Goal: Task Accomplishment & Management: Use online tool/utility

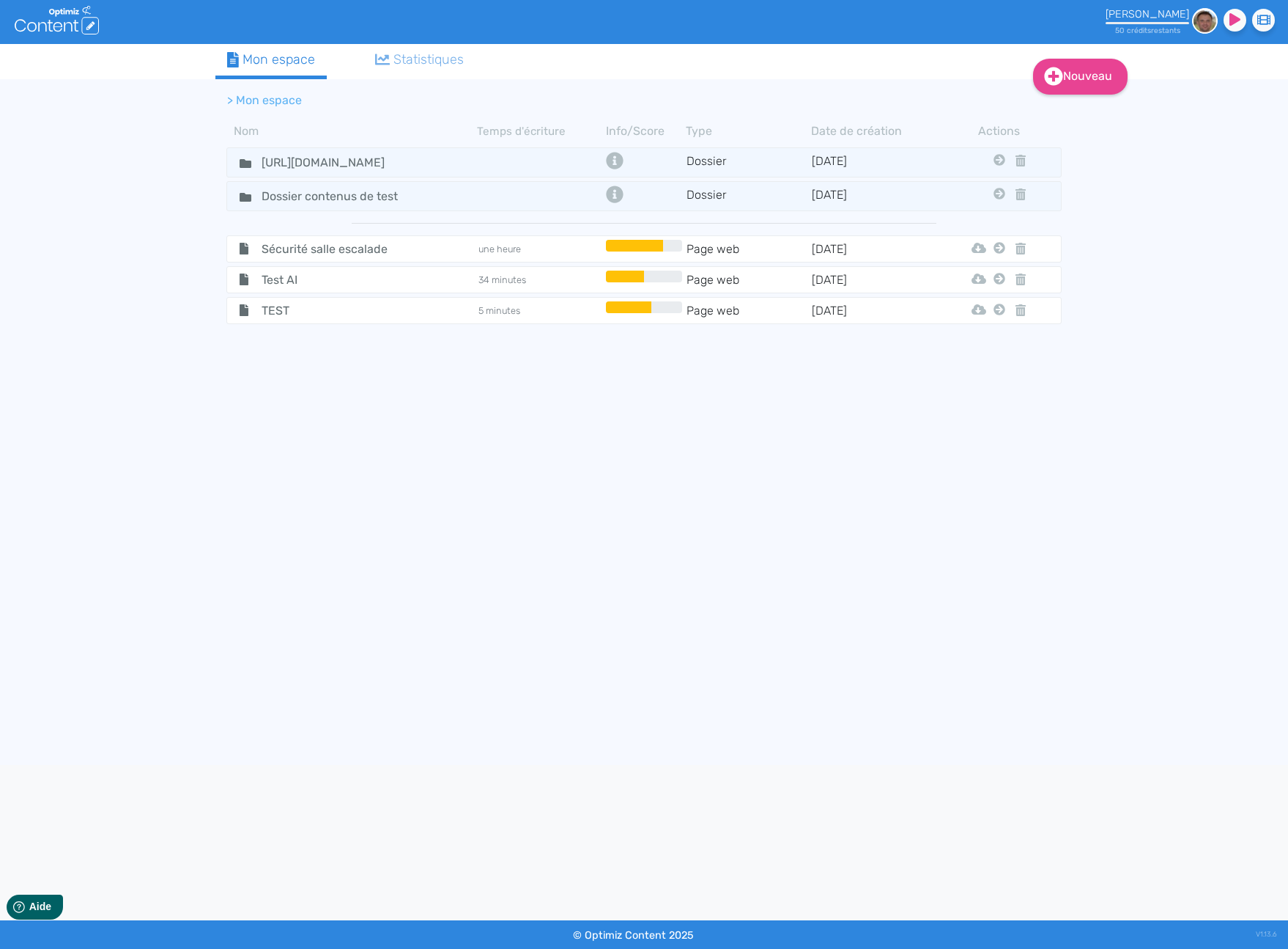
click at [507, 433] on tbody "https://cocoom.com Dossier 15/6/2023 Dossier Contenus De Test Dossier contenus …" at bounding box center [644, 428] width 857 height 569
click at [245, 165] on icon at bounding box center [245, 164] width 12 height 9
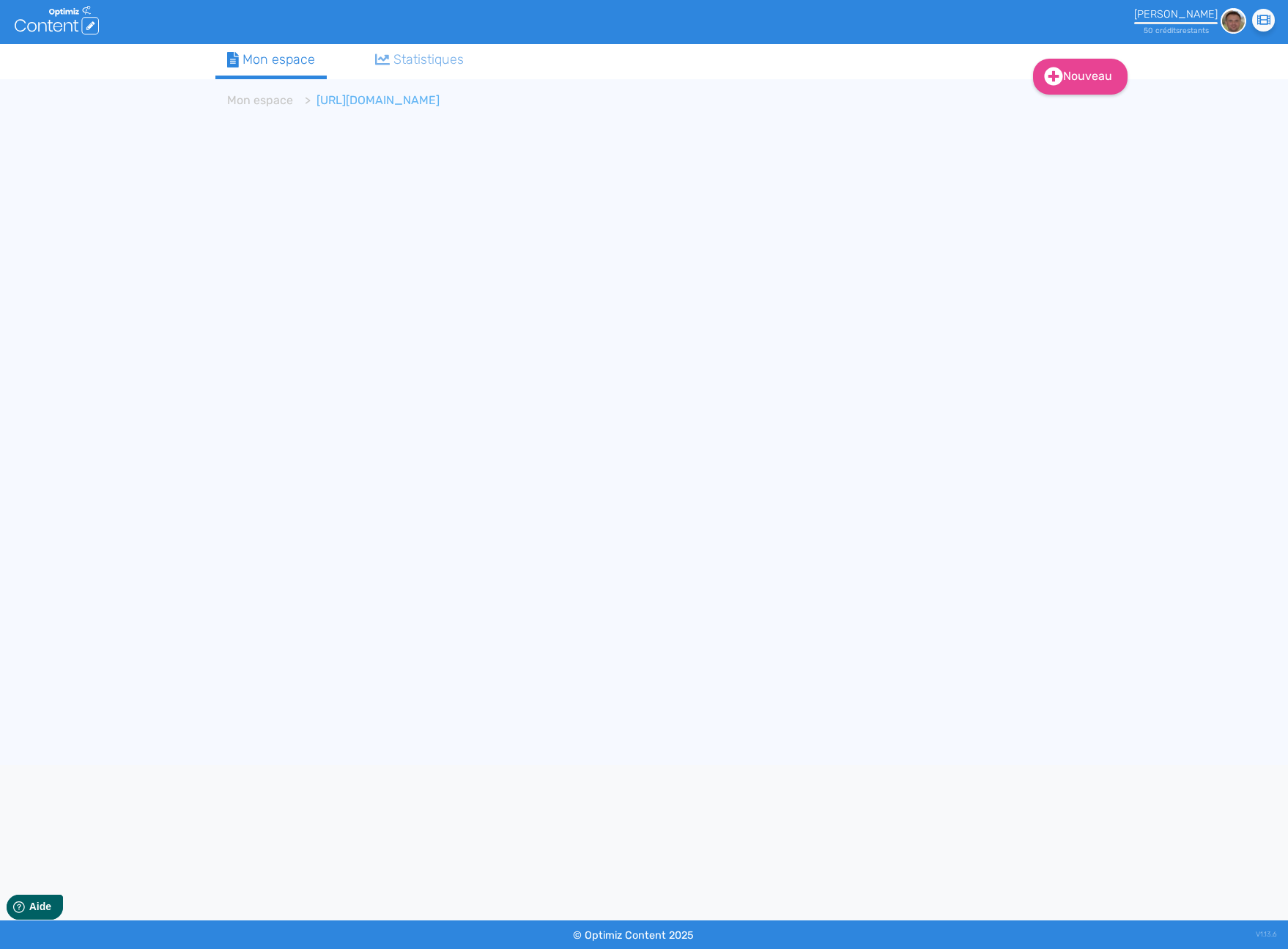
click at [715, 25] on div at bounding box center [644, 22] width 640 height 44
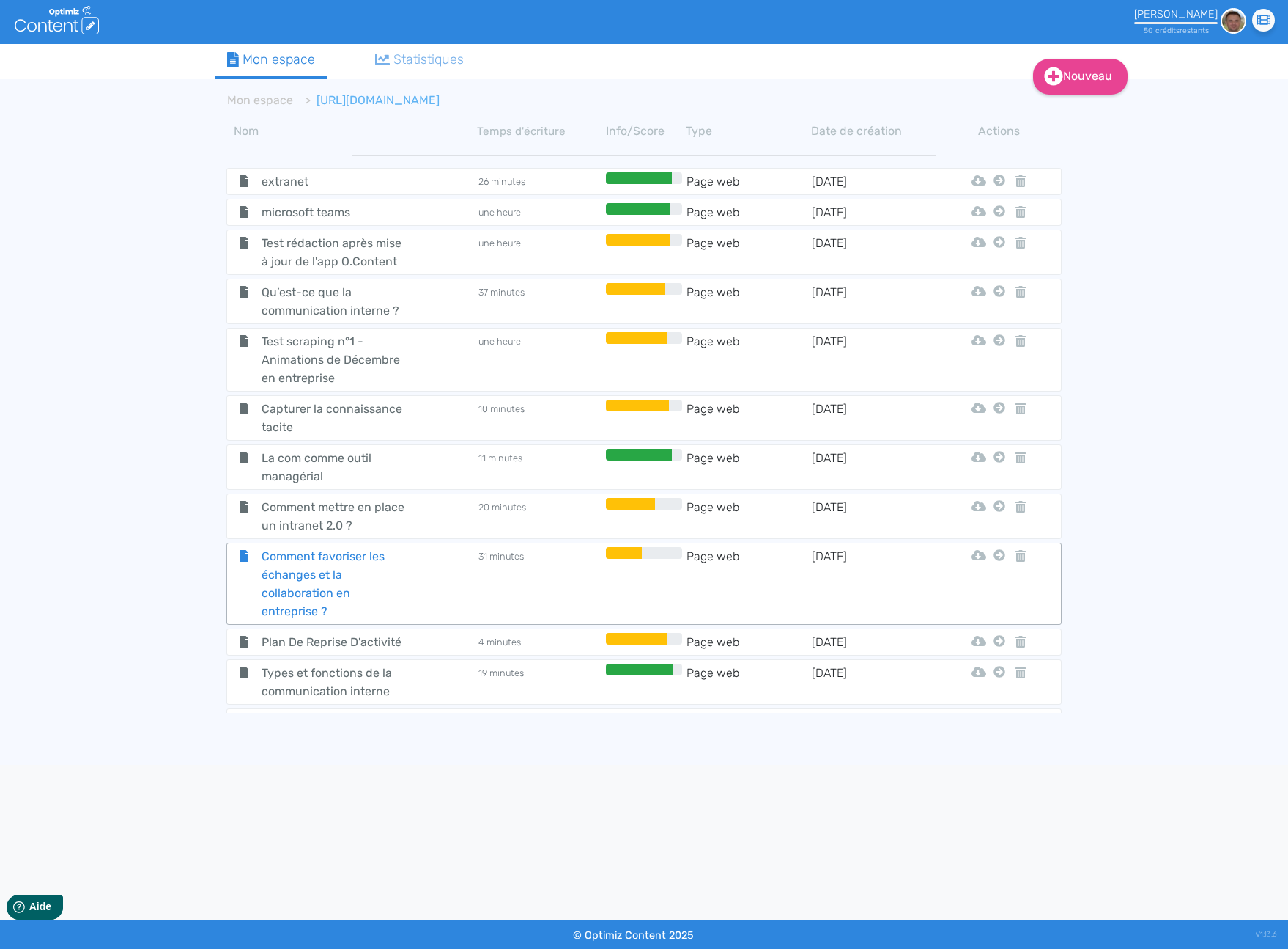
click at [293, 574] on span "Comment favoriser les échanges et la collaboration en entreprise ?" at bounding box center [333, 584] width 165 height 73
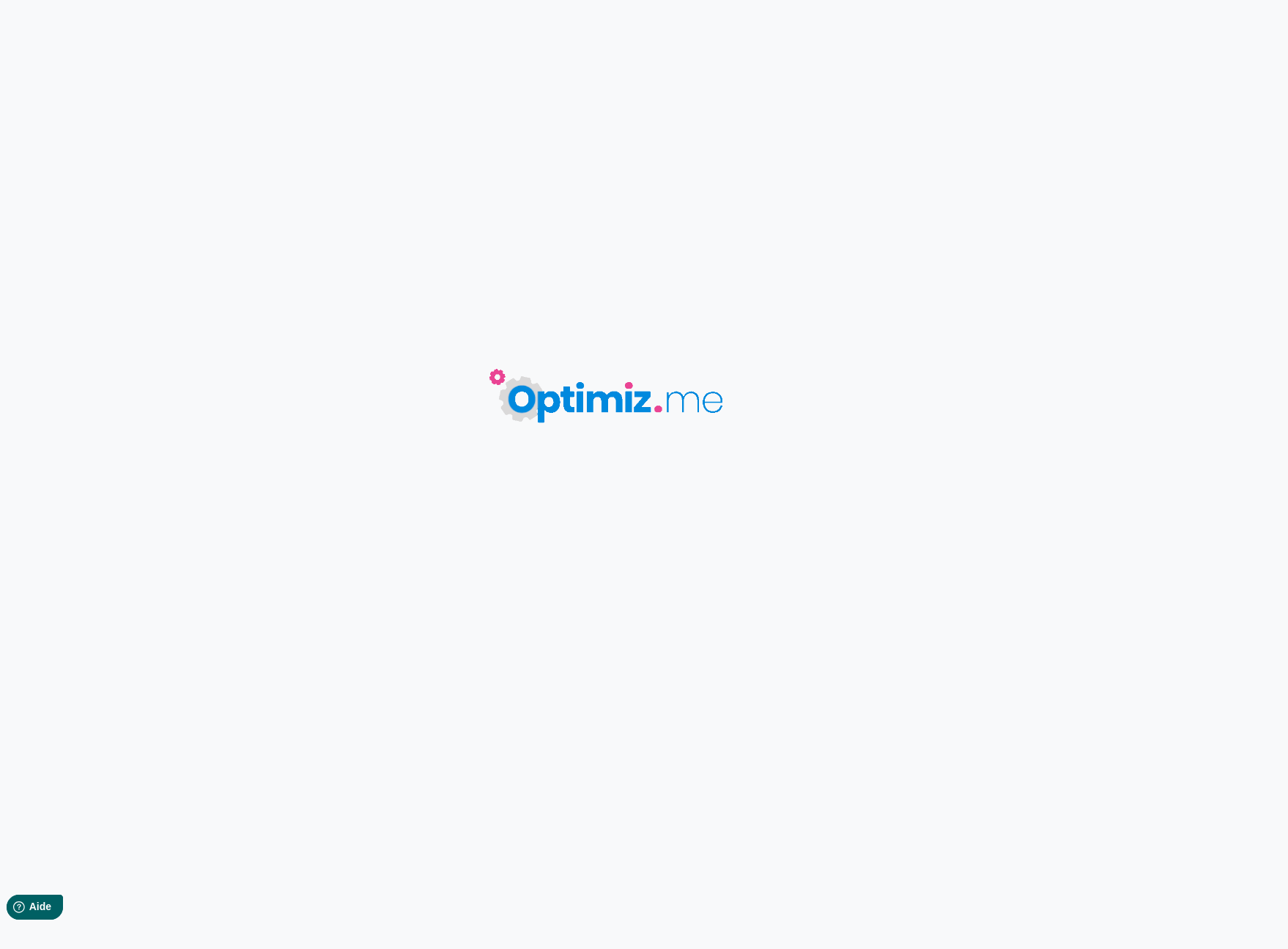
type input "Comment favoriser les échanges et la collaboration en entreprise ?"
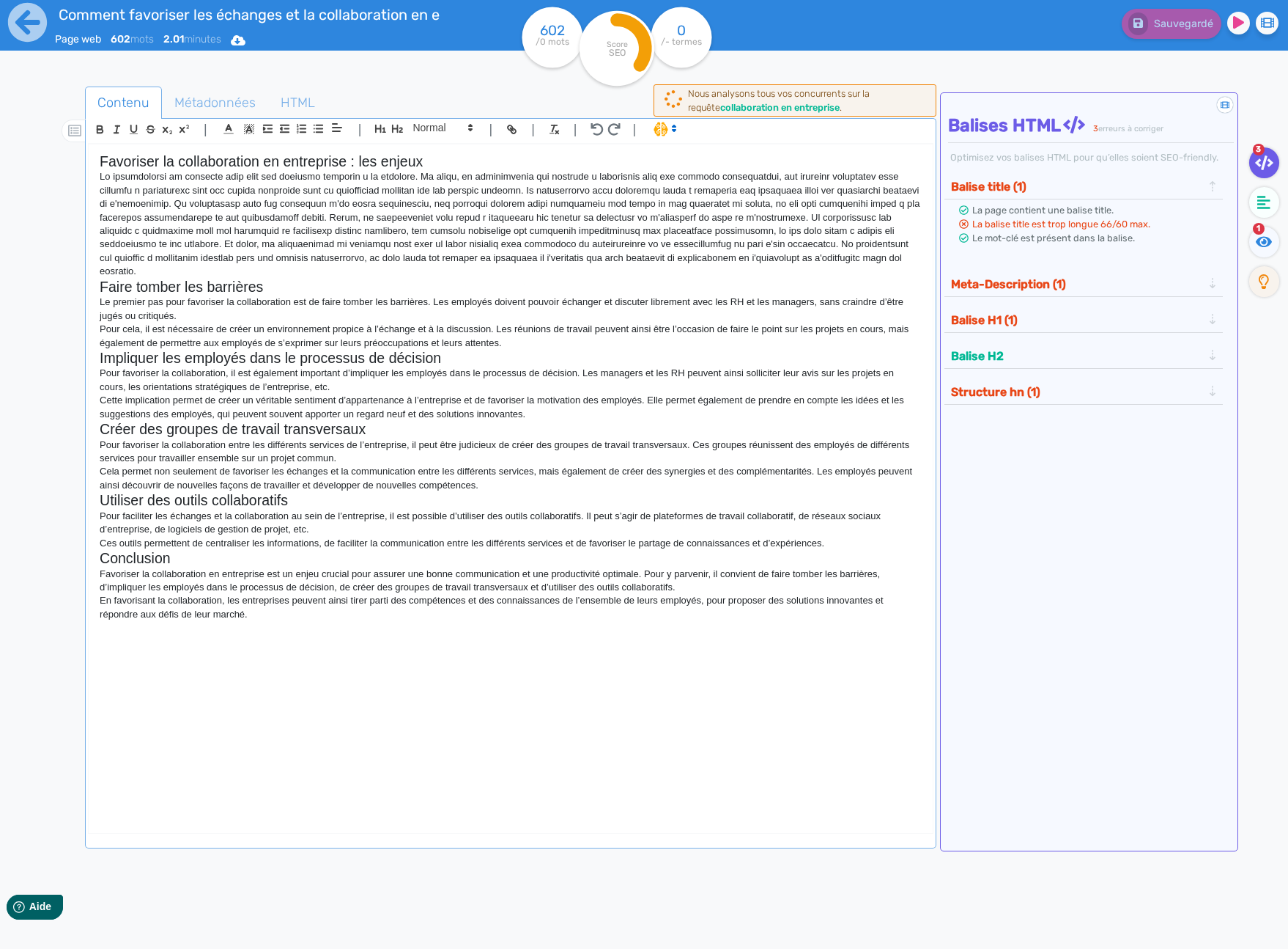
click at [943, 27] on div "Sauvegardé" at bounding box center [1030, 20] width 537 height 36
click at [939, 27] on div "Sauvegardé" at bounding box center [1030, 20] width 537 height 36
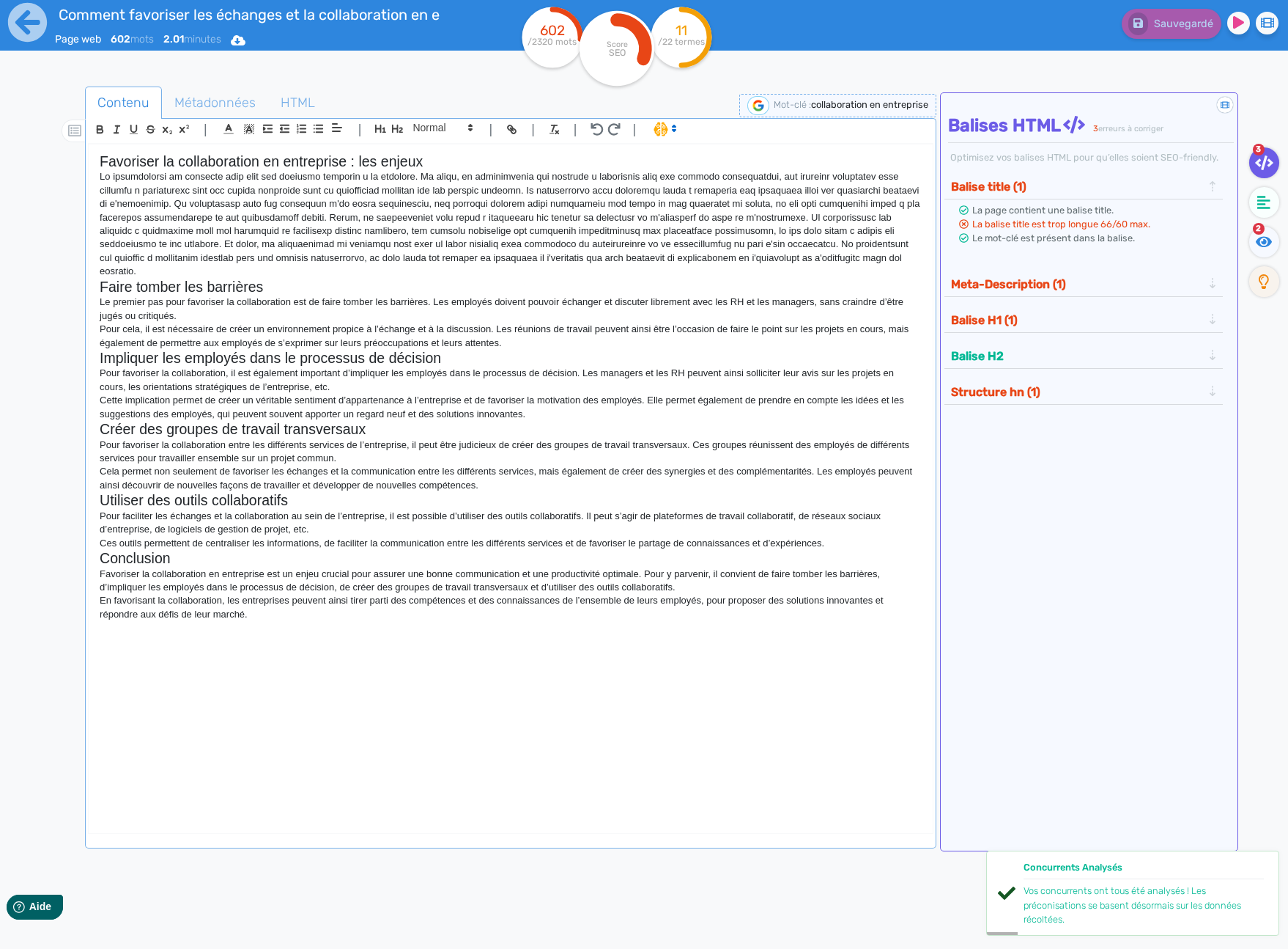
click at [750, 106] on img at bounding box center [758, 105] width 22 height 19
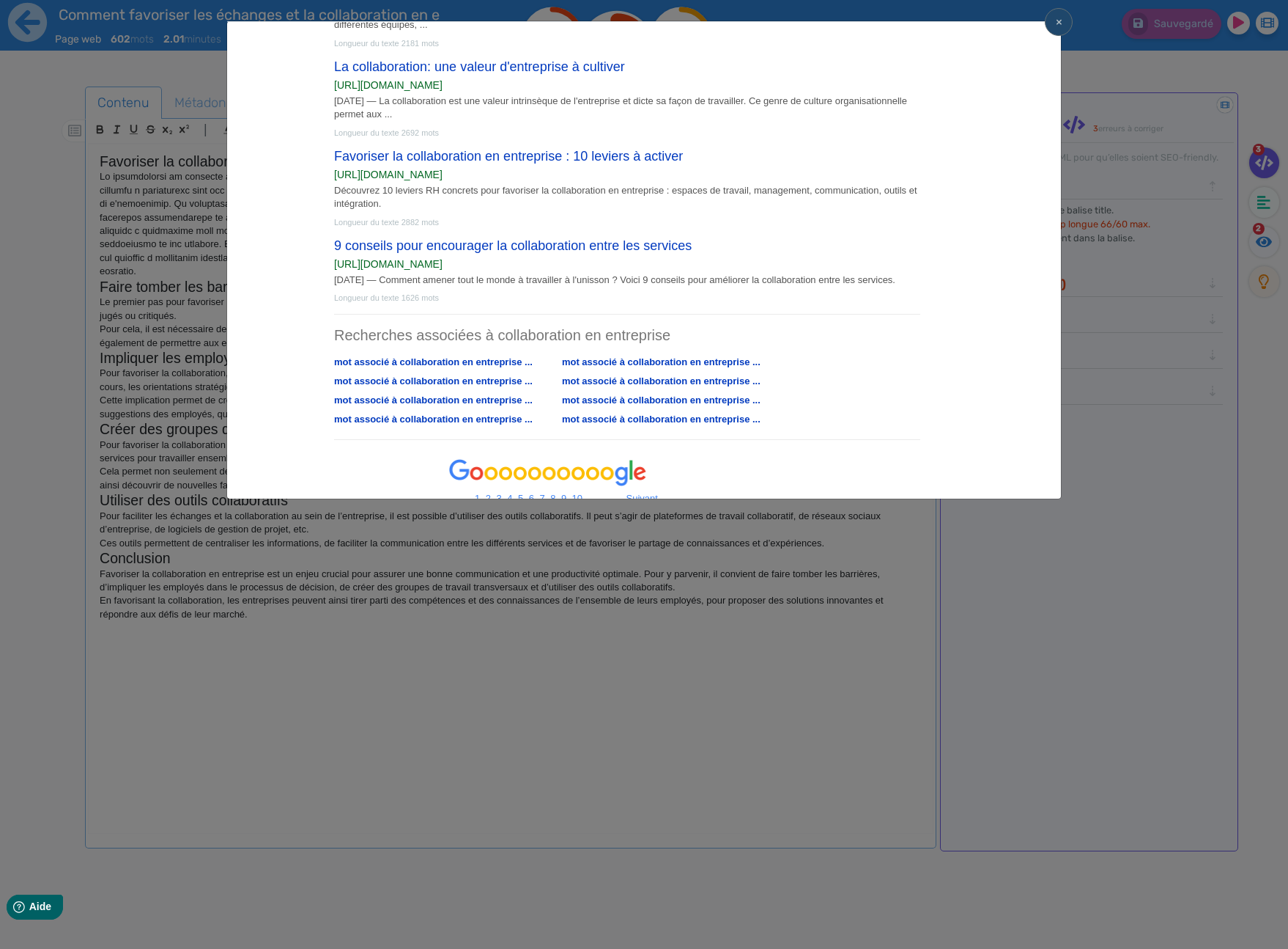
scroll to position [793, 0]
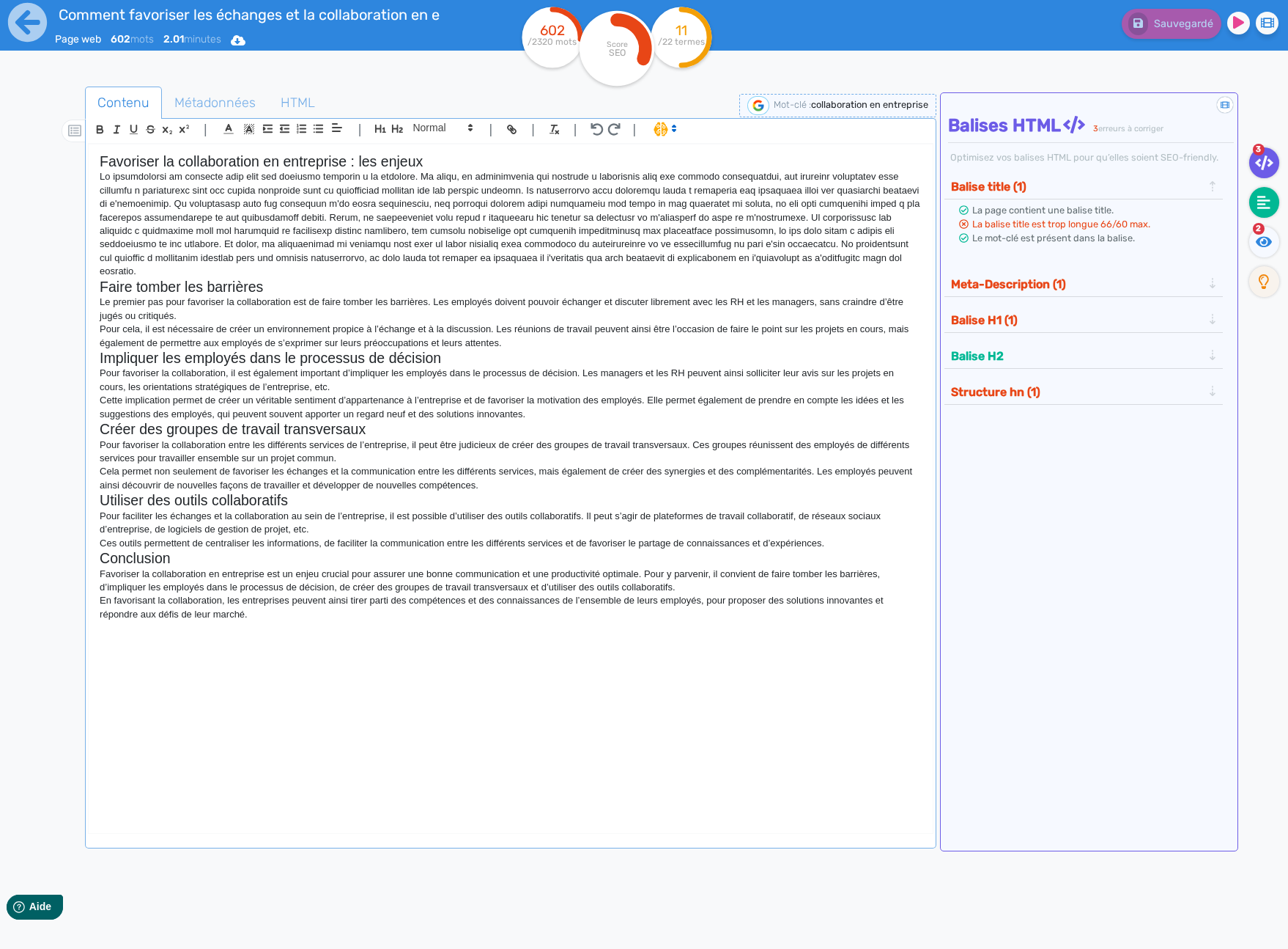
click at [1262, 198] on icon at bounding box center [1264, 202] width 13 height 15
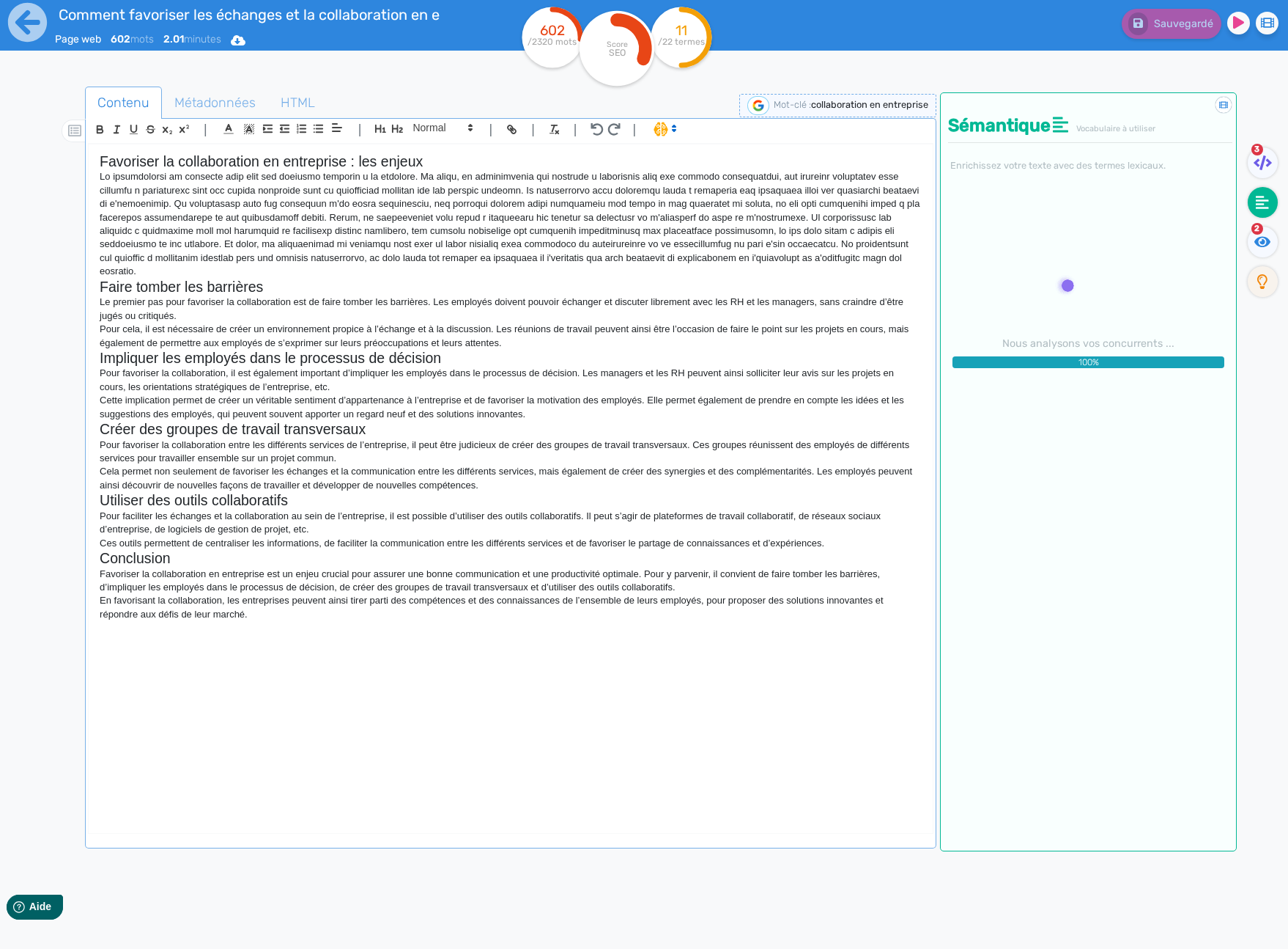
click at [839, 45] on div "Sauvegardé" at bounding box center [1030, 36] width 515 height 72
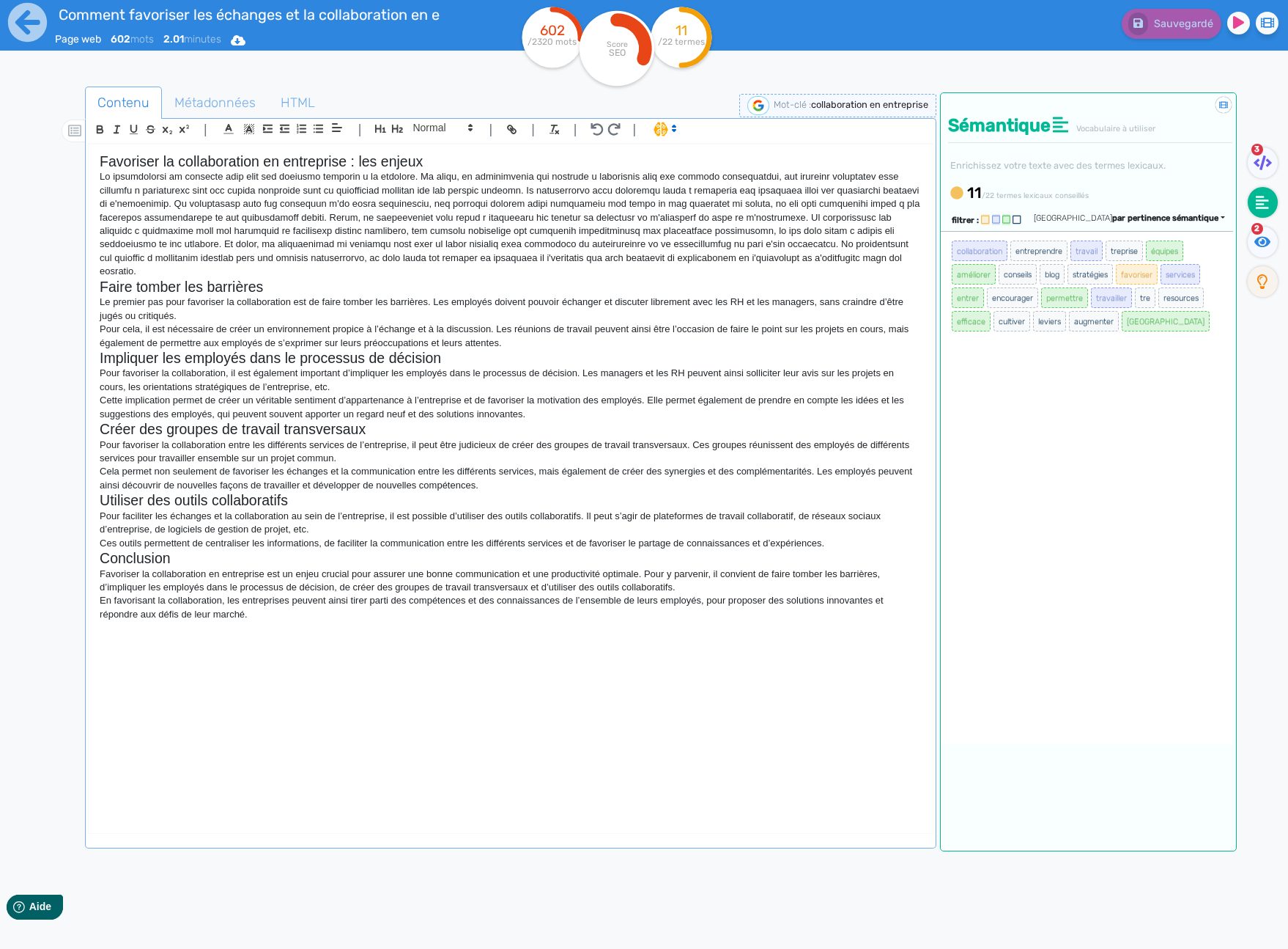
click at [1265, 318] on nav "3 2" at bounding box center [1262, 566] width 51 height 949
click at [1262, 315] on nav "3 2" at bounding box center [1262, 566] width 51 height 949
click at [1262, 311] on nav "3 2" at bounding box center [1262, 566] width 51 height 949
click at [761, 102] on img at bounding box center [758, 105] width 22 height 19
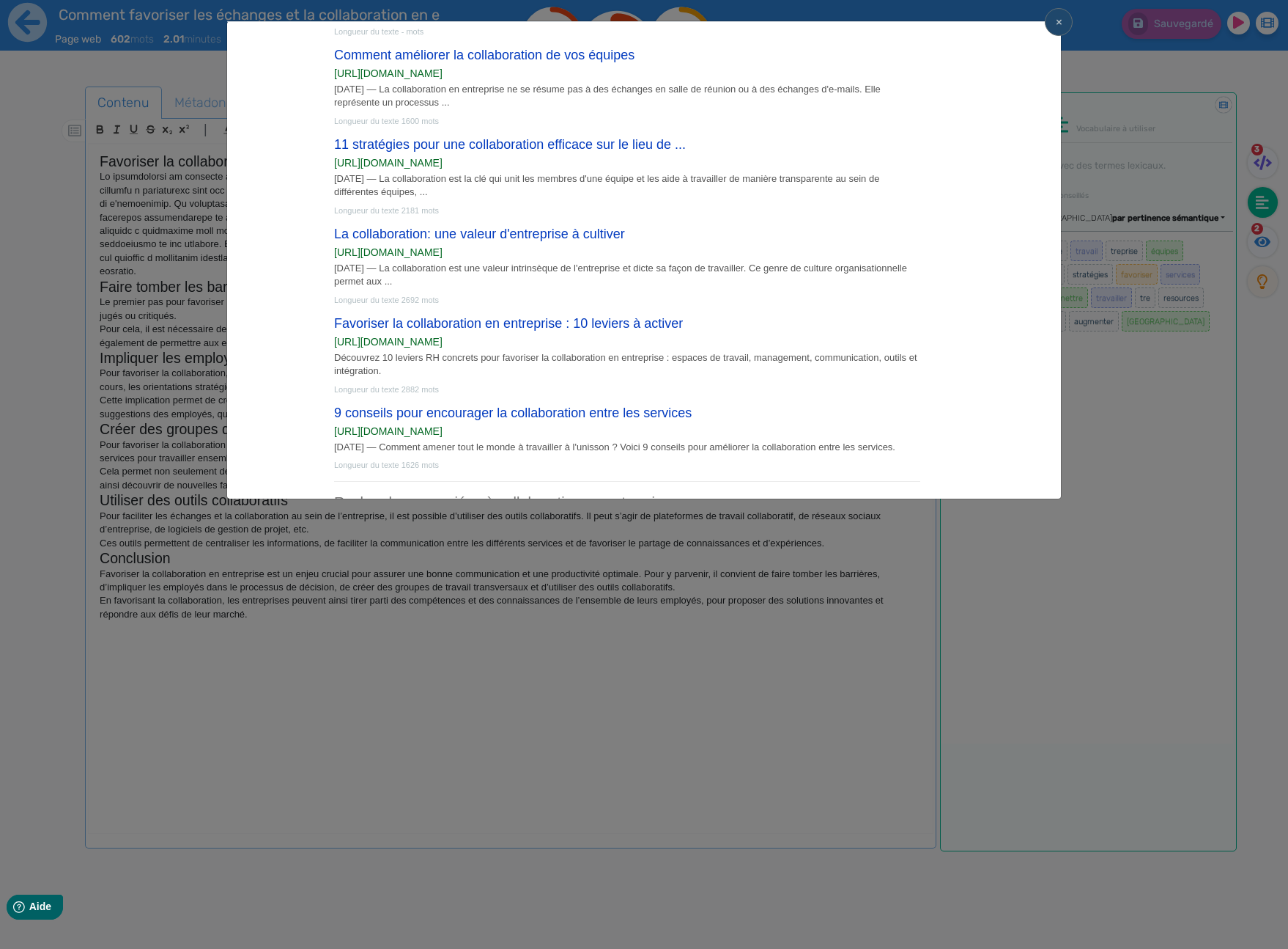
scroll to position [512, 0]
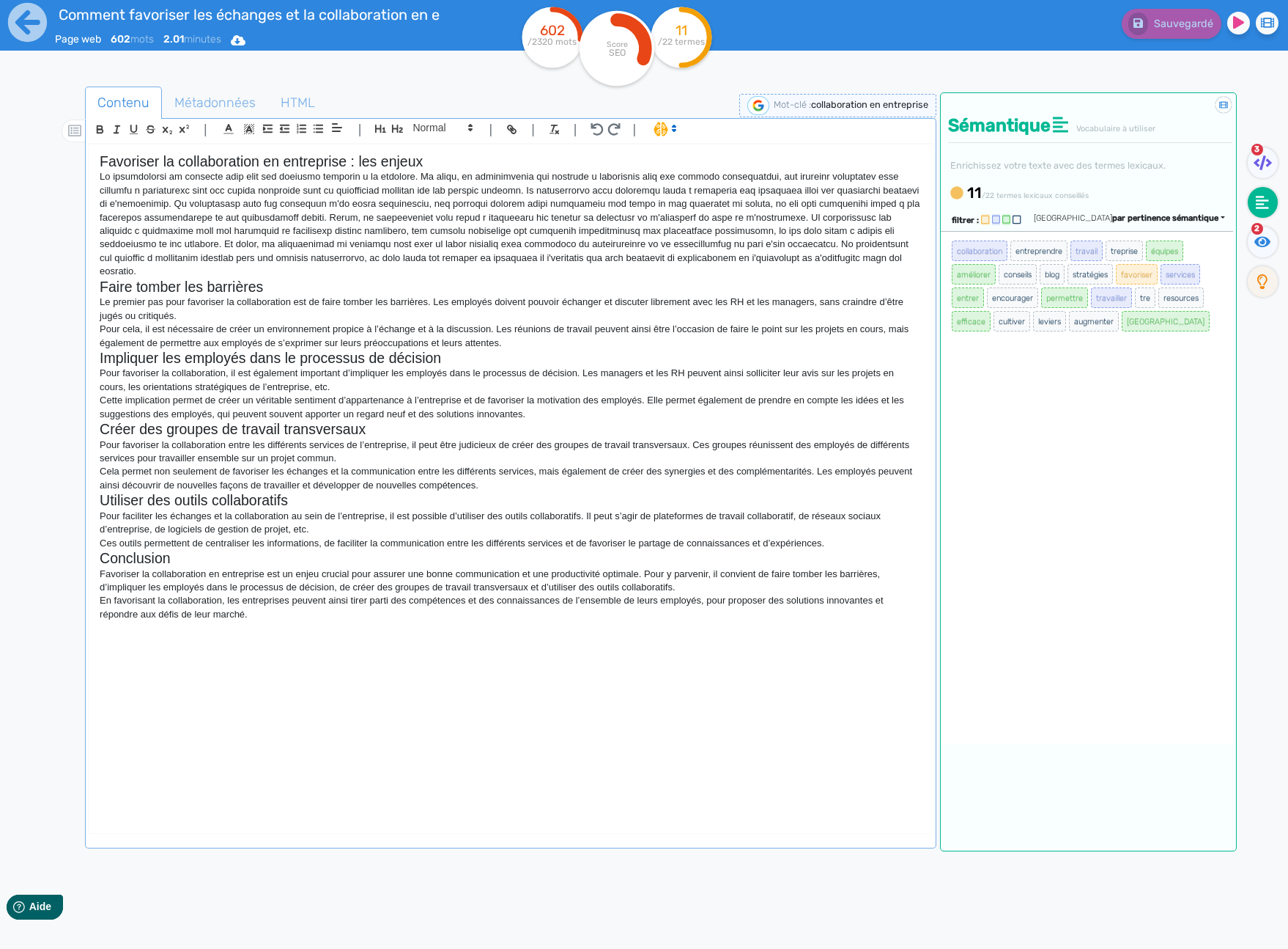
click at [1064, 316] on span "leviers" at bounding box center [1050, 321] width 33 height 20
click at [1063, 350] on div "collaboration entreprendre travail treprise équipes améliorer conseils blog str…" at bounding box center [1087, 487] width 292 height 512
click at [1170, 380] on div "collaboration entreprendre travail treprise équipes améliorer conseils blog str…" at bounding box center [1087, 487] width 292 height 512
click at [31, 20] on icon at bounding box center [27, 22] width 40 height 40
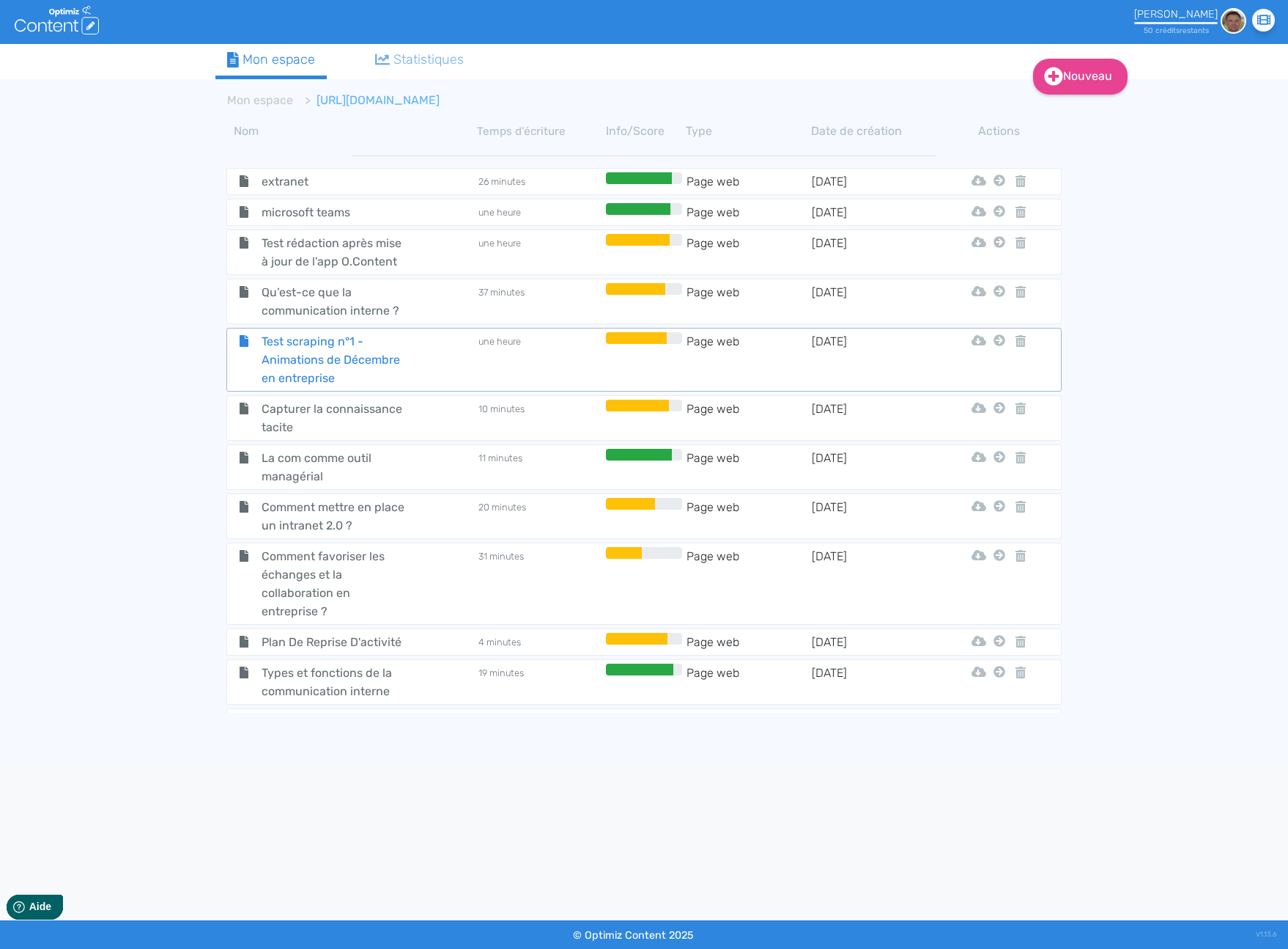
click at [328, 342] on span "Test scraping n°1 - Animations de Décembre en entreprise" at bounding box center [333, 360] width 165 height 55
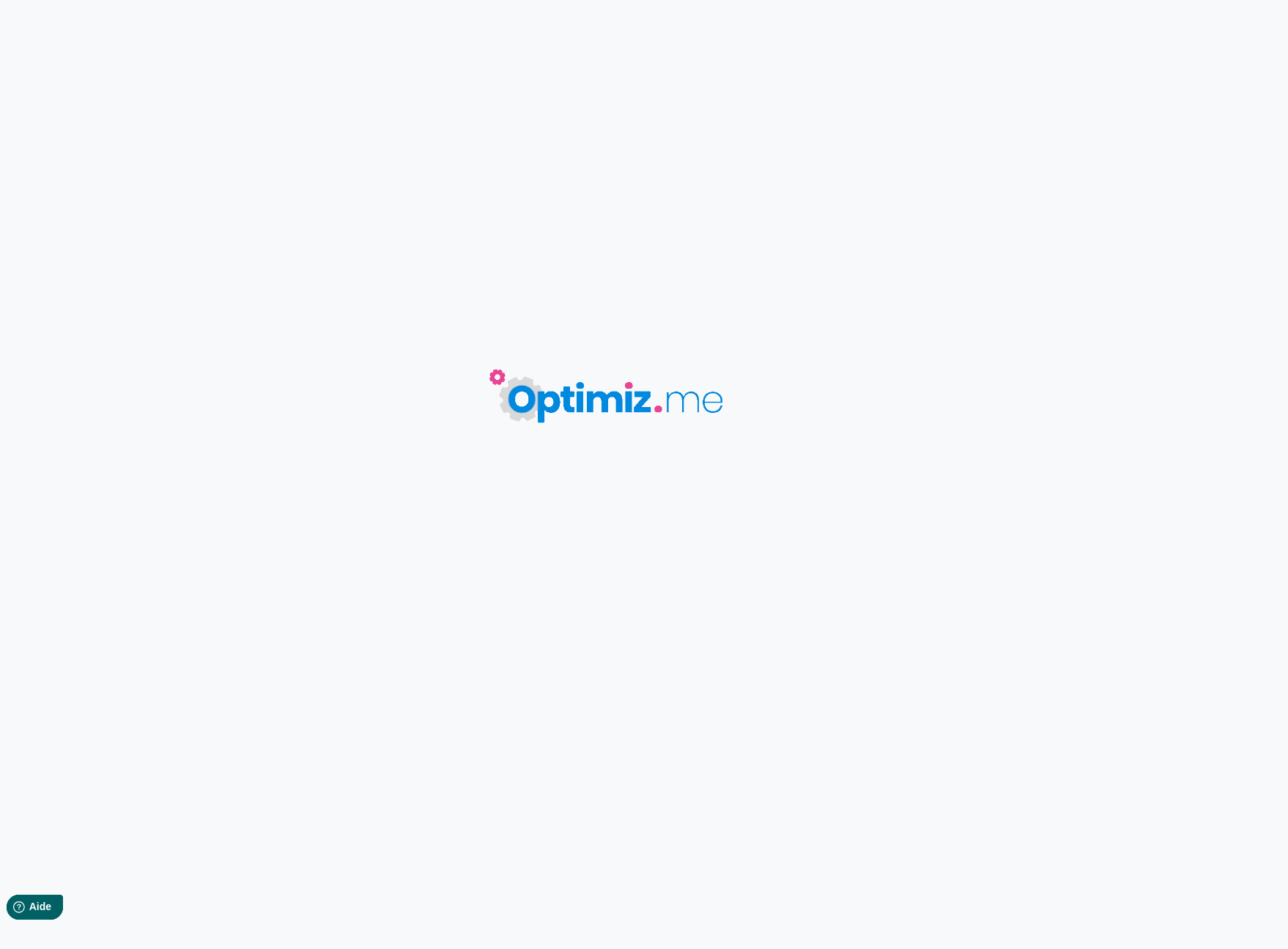
type input "Test scraping n°1 - Animations de Décembre en entreprise"
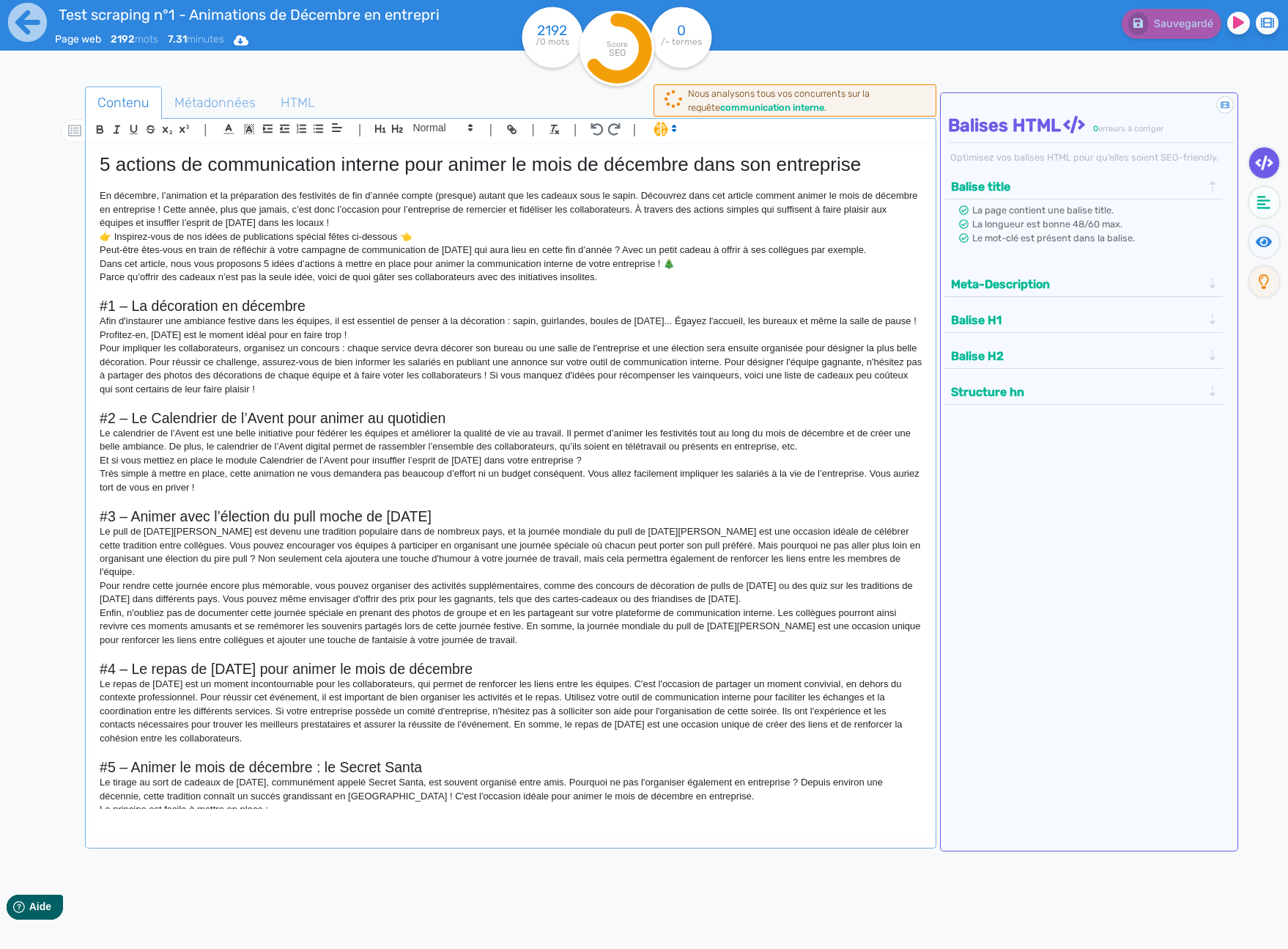
click at [956, 27] on div "Sauvegardé" at bounding box center [1030, 20] width 537 height 36
click at [945, 27] on div "Sauvegardé" at bounding box center [1030, 20] width 537 height 36
click at [945, 61] on div "Sauvegardé" at bounding box center [1030, 36] width 515 height 72
click at [1261, 202] on icon at bounding box center [1264, 202] width 13 height 15
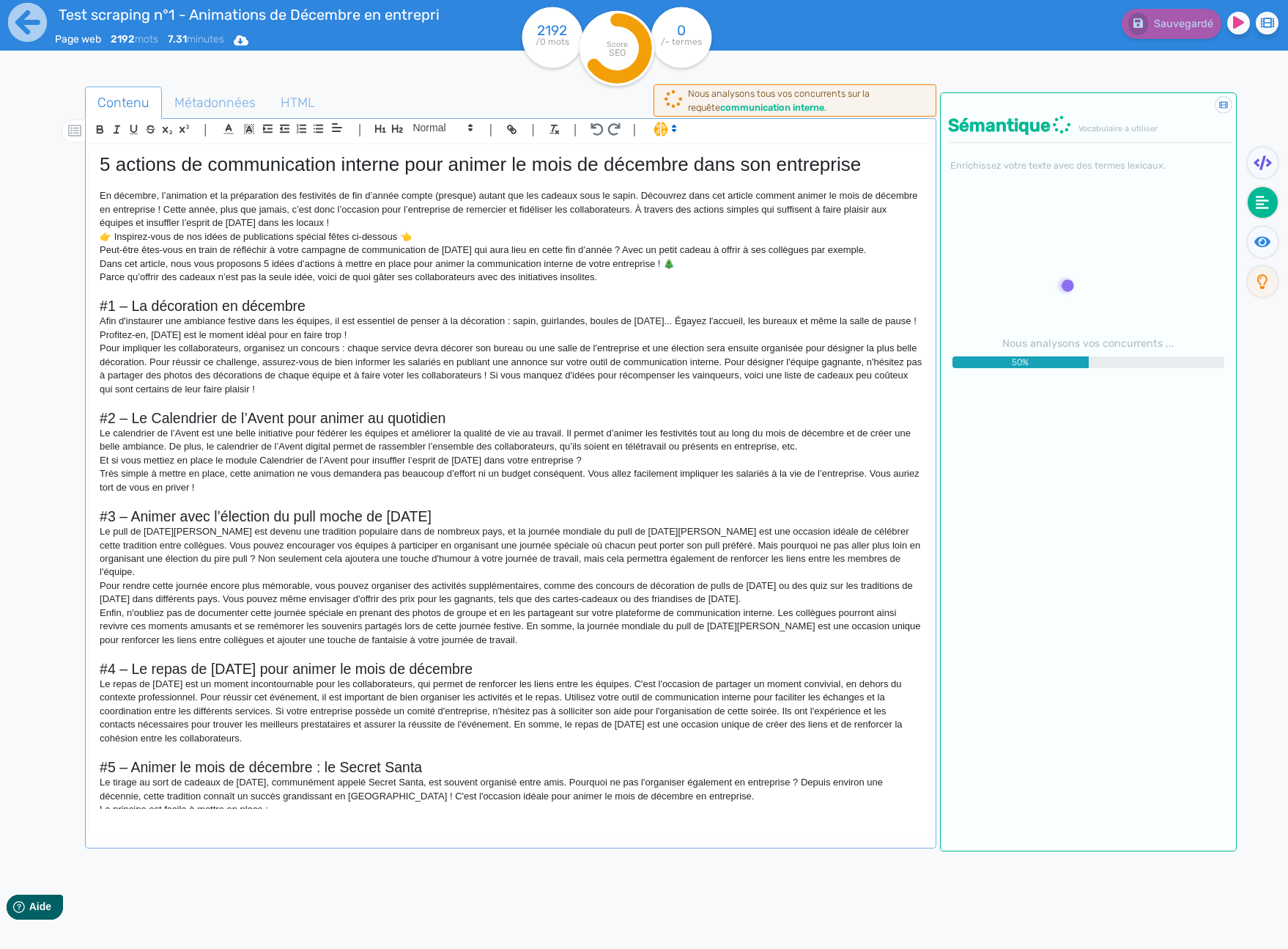
click at [1264, 340] on nav at bounding box center [1262, 566] width 51 height 949
click at [1263, 312] on nav at bounding box center [1262, 566] width 51 height 949
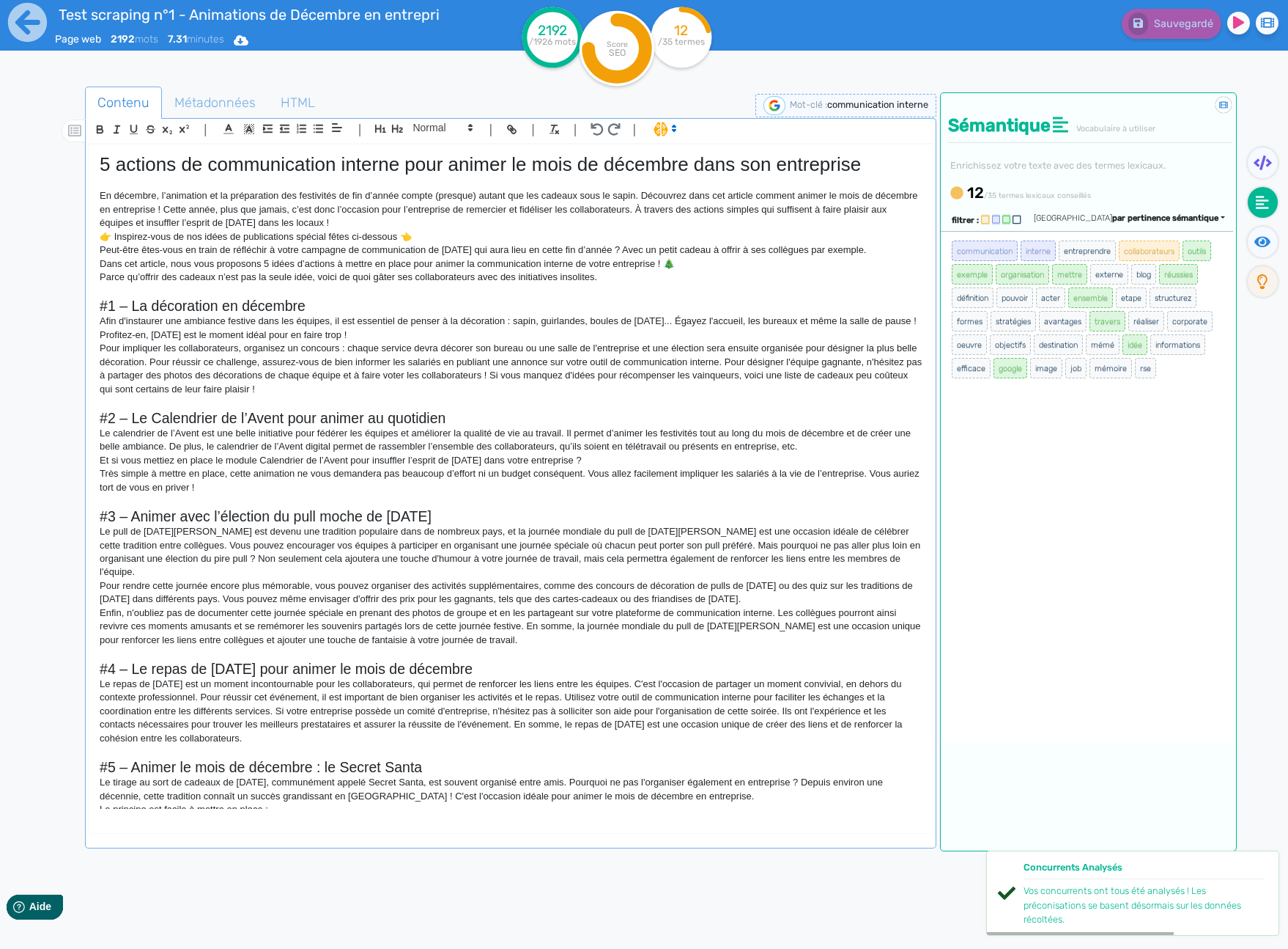
click at [1268, 312] on nav at bounding box center [1262, 566] width 51 height 949
click at [1264, 310] on nav at bounding box center [1262, 566] width 51 height 949
click at [1262, 313] on nav at bounding box center [1262, 566] width 51 height 949
click at [33, 24] on icon at bounding box center [27, 22] width 40 height 40
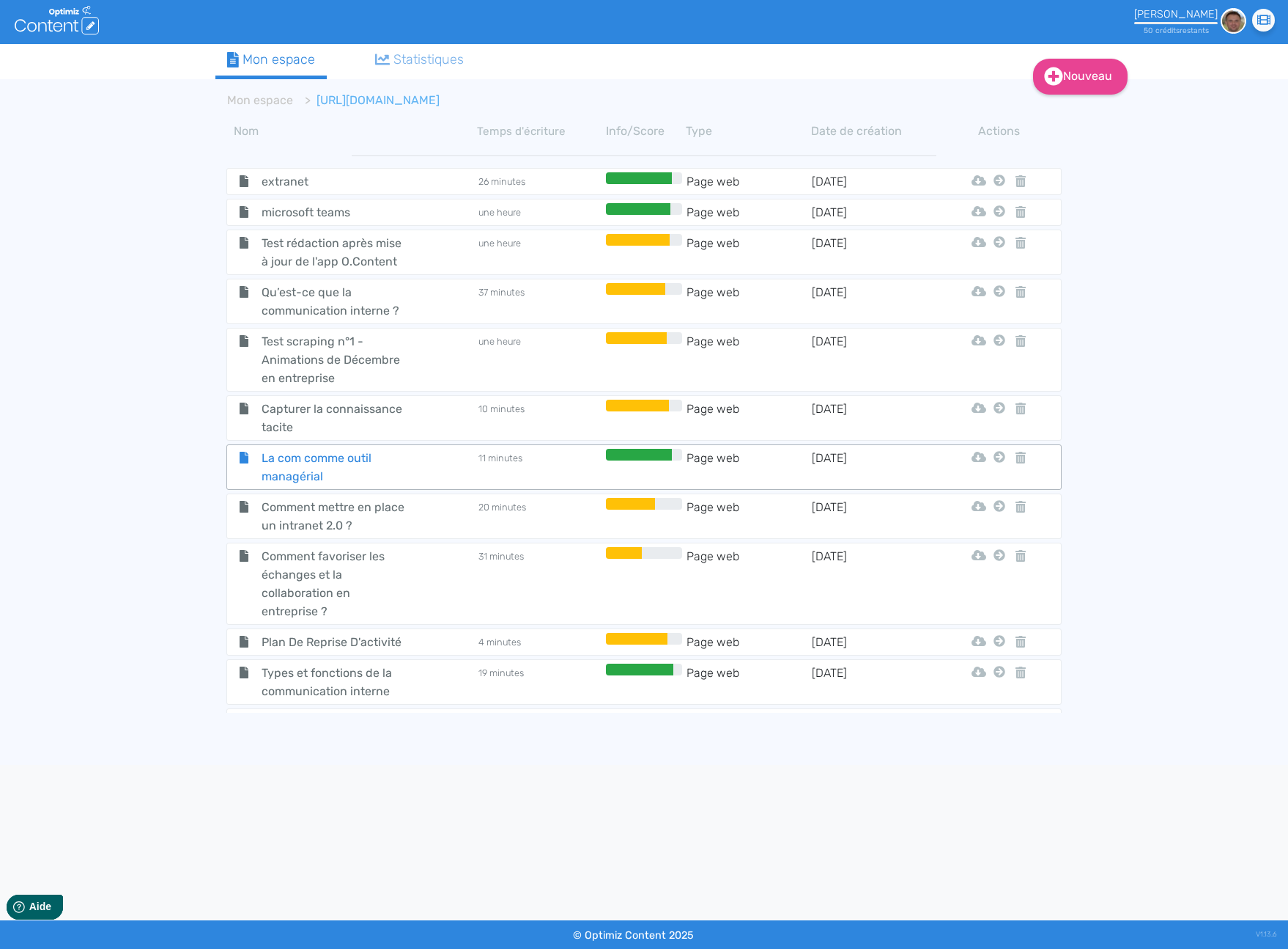
click at [285, 454] on span "La com comme outil managérial" at bounding box center [333, 467] width 165 height 37
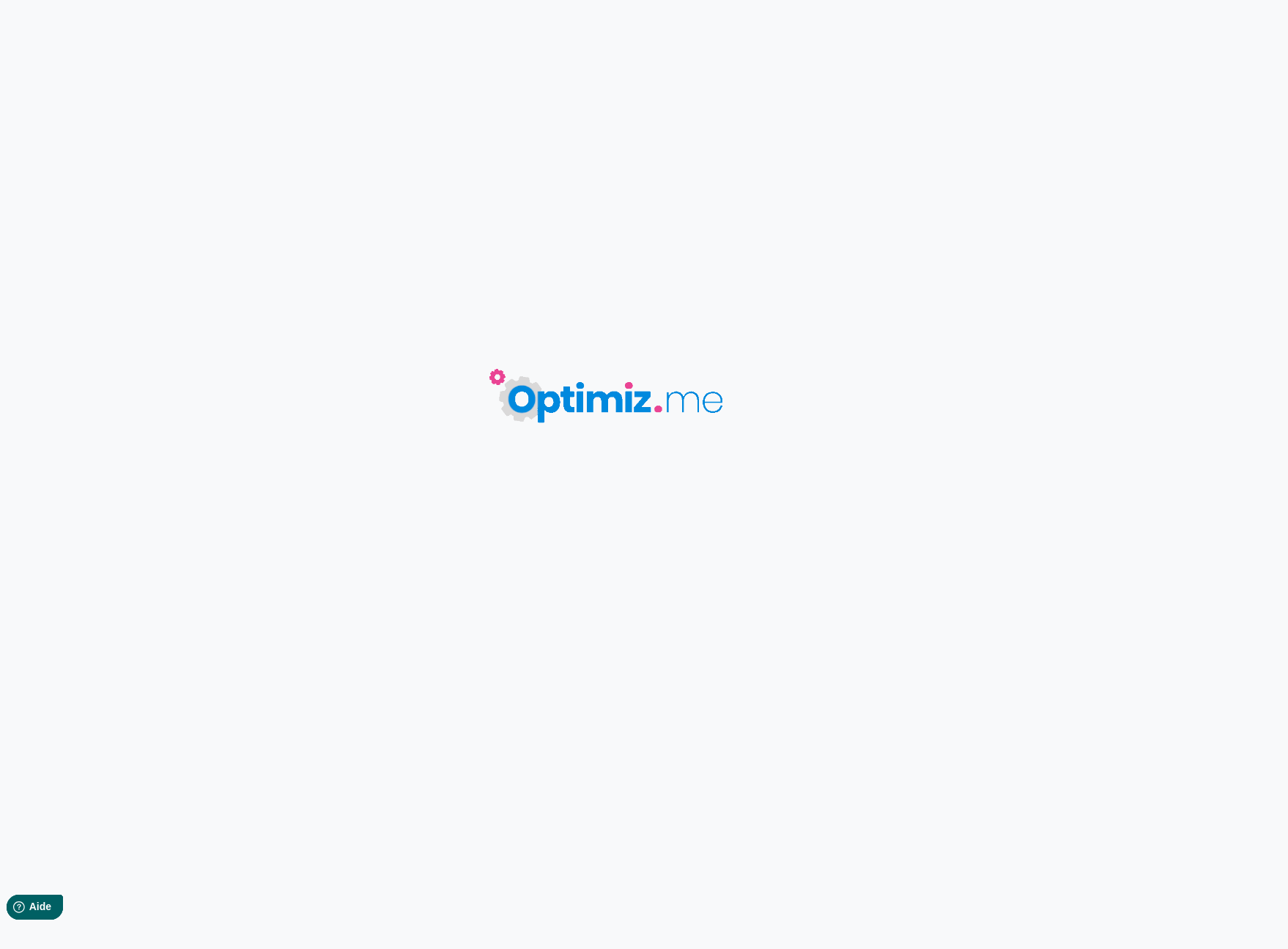
type input "La com comme outil managérial"
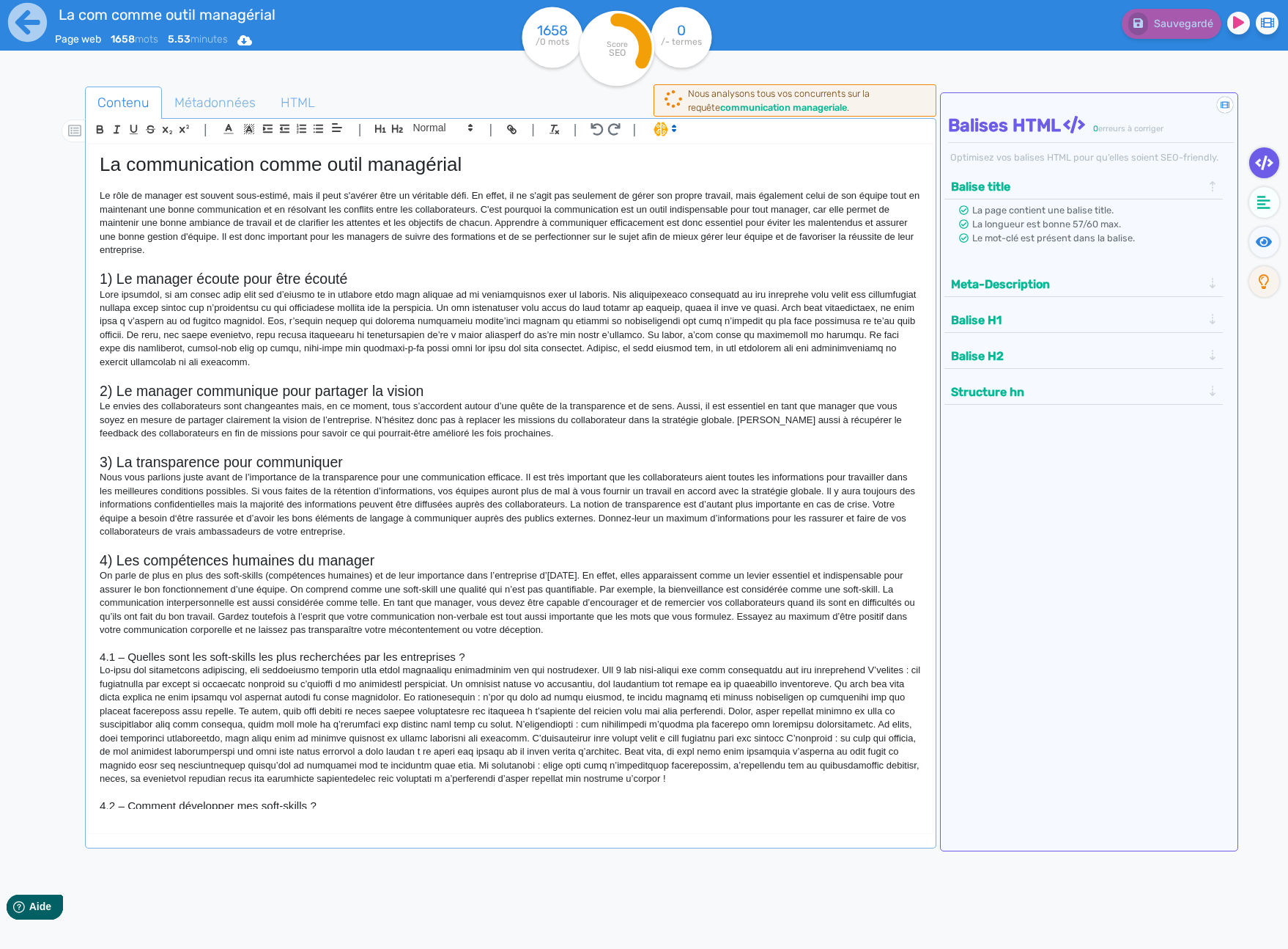
click at [43, 317] on div "Contenu Métadonnées HTML | | H3 H4 H5 H6 Normal | | | | La communication comme …" at bounding box center [661, 556] width 1253 height 969
click at [939, 21] on div "Sauvegardé" at bounding box center [1030, 20] width 537 height 36
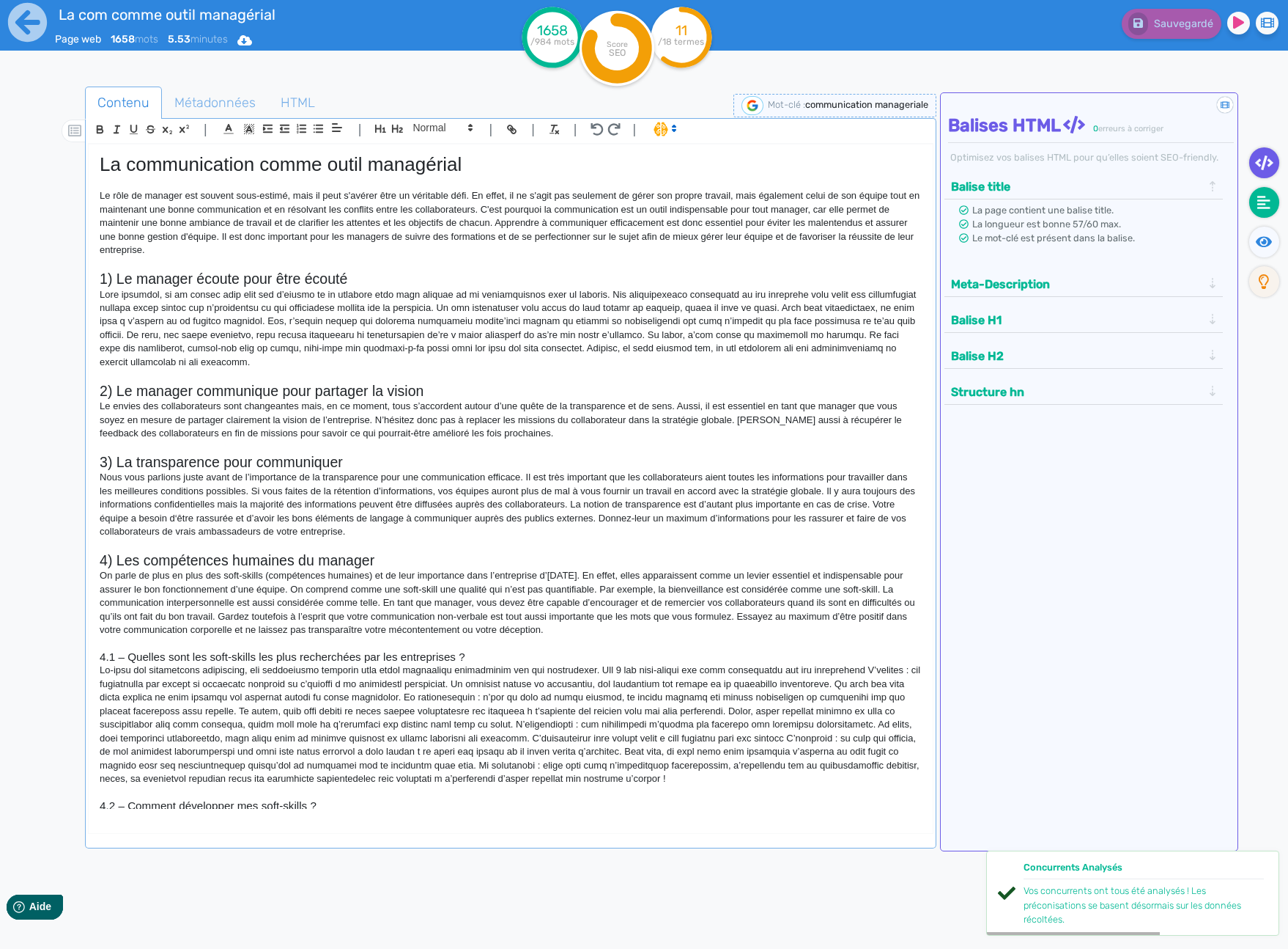
click at [1262, 208] on icon at bounding box center [1264, 202] width 13 height 13
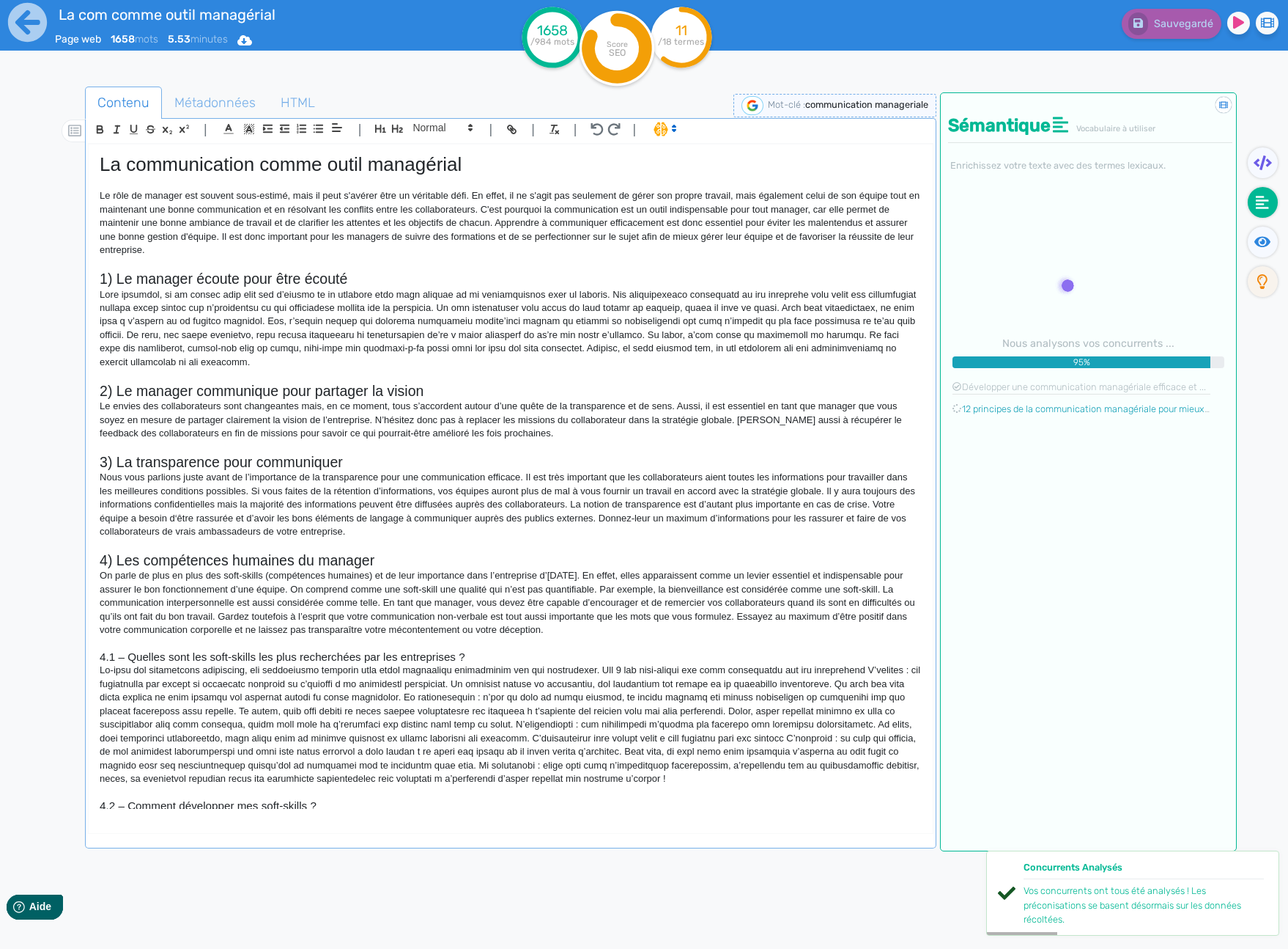
click at [1260, 478] on nav at bounding box center [1262, 566] width 51 height 949
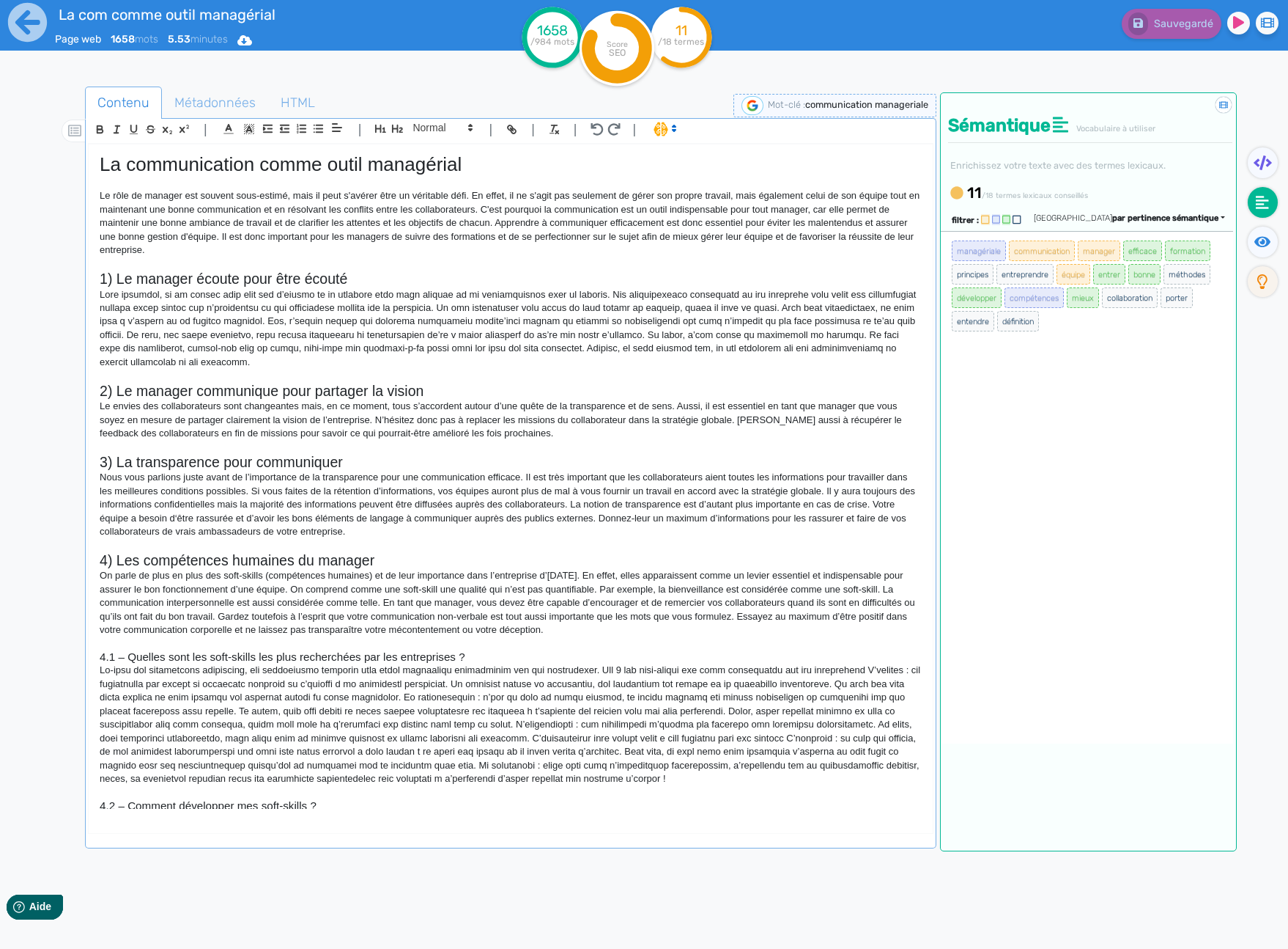
click at [1266, 319] on nav at bounding box center [1262, 566] width 51 height 949
click at [1262, 314] on nav at bounding box center [1262, 566] width 51 height 949
click at [1262, 308] on nav at bounding box center [1262, 566] width 51 height 949
click at [1261, 312] on nav at bounding box center [1262, 566] width 51 height 949
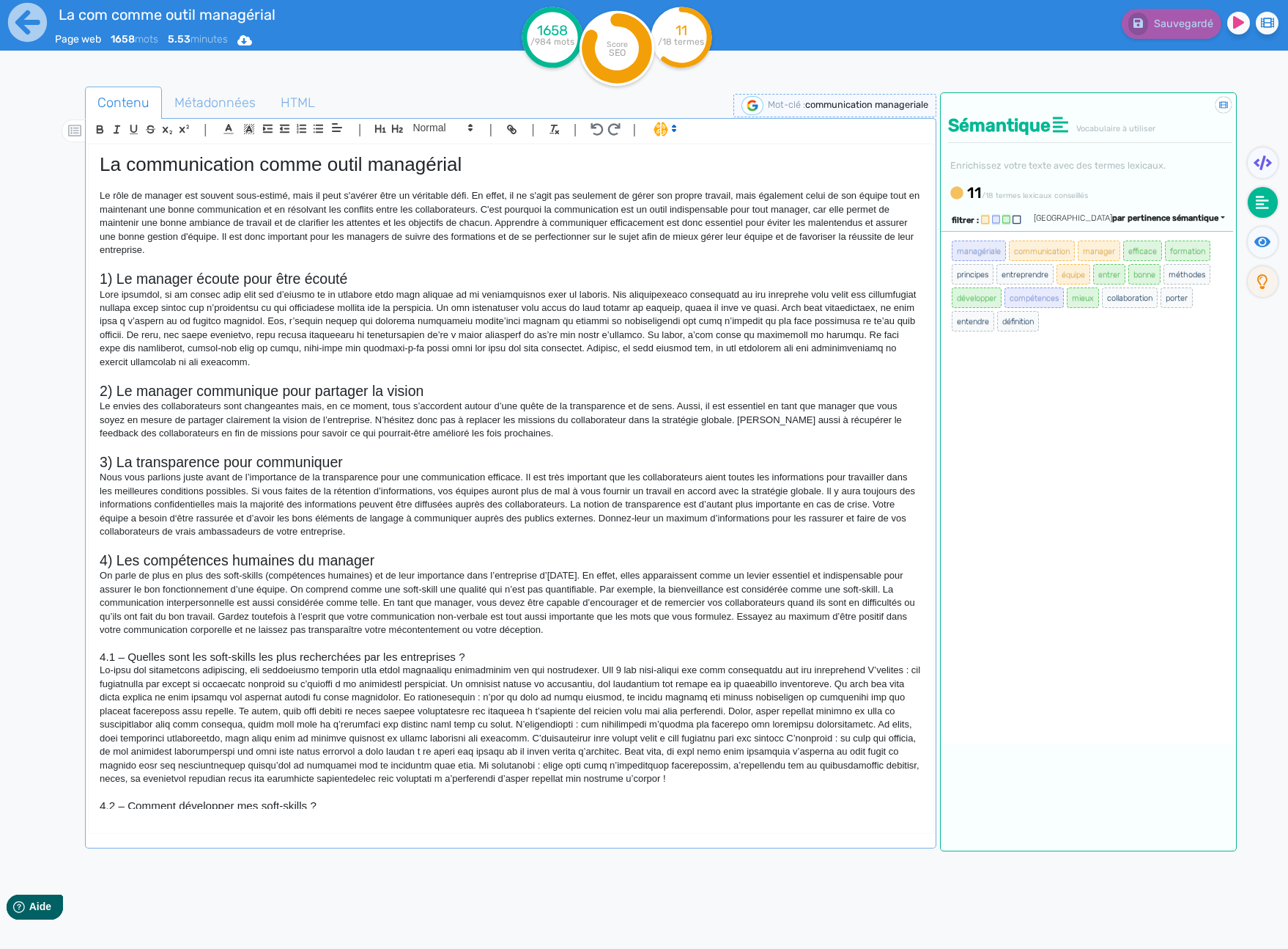
click at [1261, 311] on nav at bounding box center [1262, 566] width 51 height 949
click at [1260, 307] on nav at bounding box center [1262, 566] width 51 height 949
click at [1261, 309] on nav at bounding box center [1262, 566] width 51 height 949
click at [1262, 313] on nav at bounding box center [1262, 566] width 51 height 949
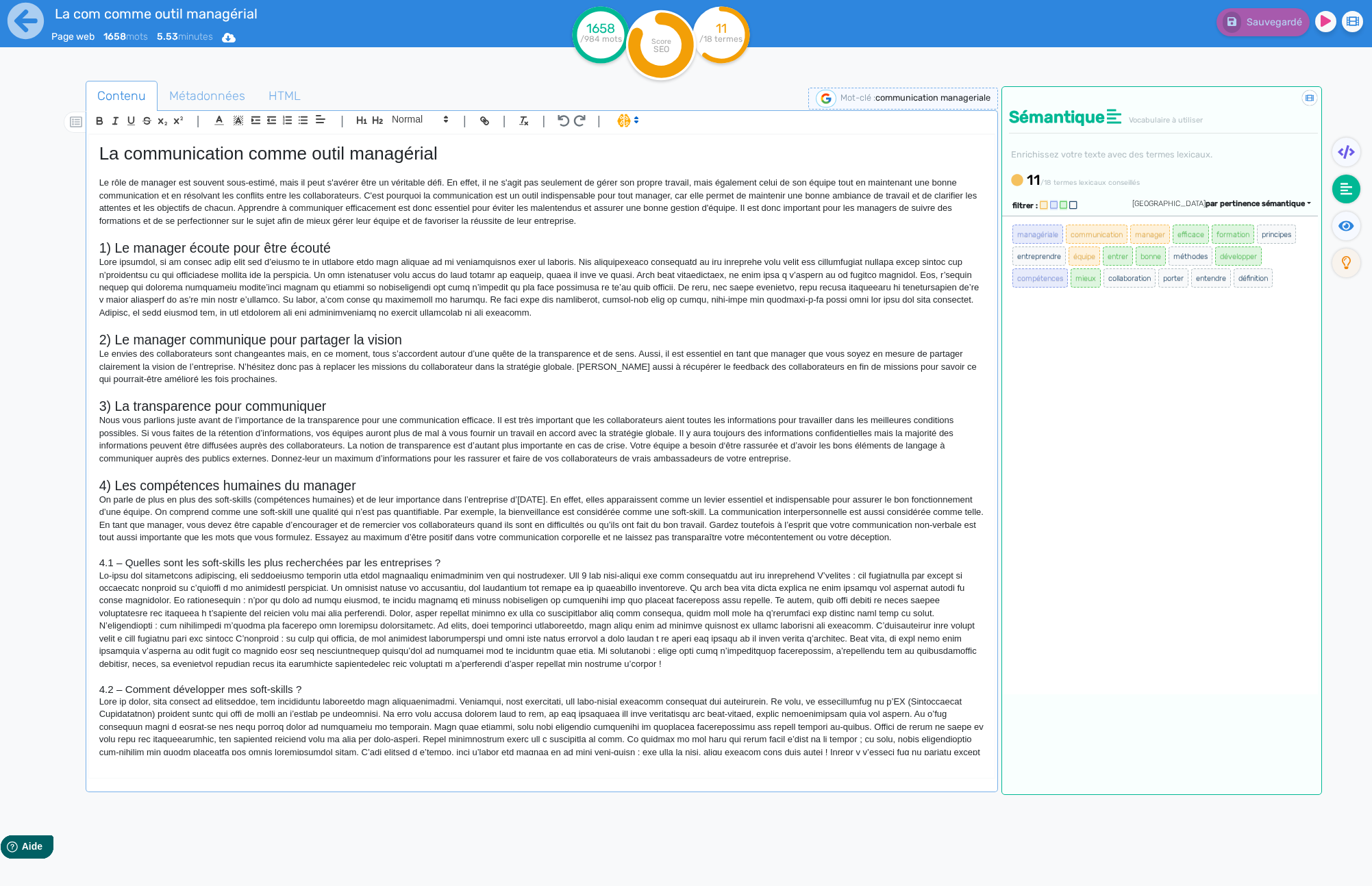
click at [995, 26] on div "Sauvegardé" at bounding box center [1098, 19] width 569 height 33
click at [1001, 59] on div "Sauvegardé" at bounding box center [1098, 33] width 549 height 67
click at [1000, 68] on div "Contenu Métadonnées HTML | | H3 H4 H5 H6 Normal | | | | La communication comme …" at bounding box center [702, 519] width 1339 height 905
click at [1005, 26] on div "Sauvegardé" at bounding box center [1098, 19] width 569 height 33
